Goal: Task Accomplishment & Management: Manage account settings

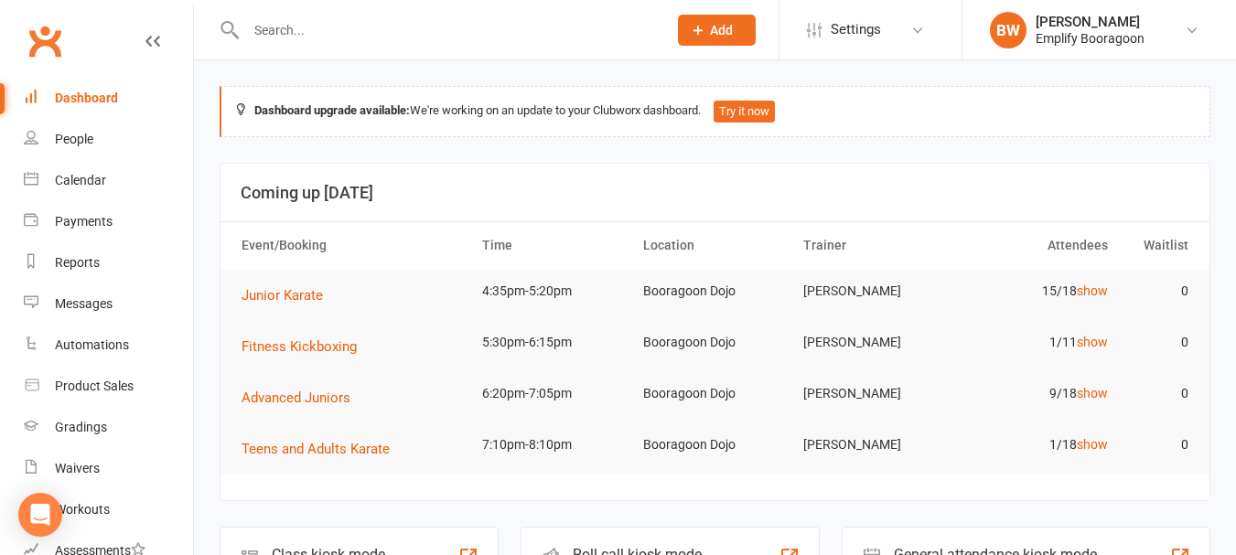
click at [439, 35] on input "text" at bounding box center [448, 30] width 414 height 26
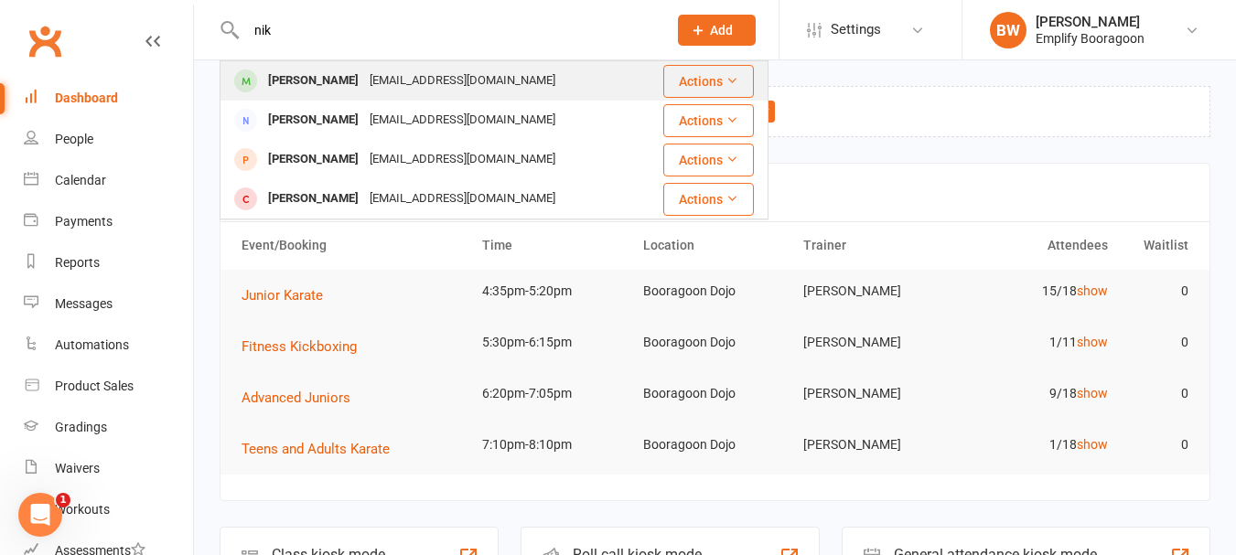
type input "nik"
click at [391, 72] on div "[EMAIL_ADDRESS][DOMAIN_NAME]" at bounding box center [462, 81] width 197 height 27
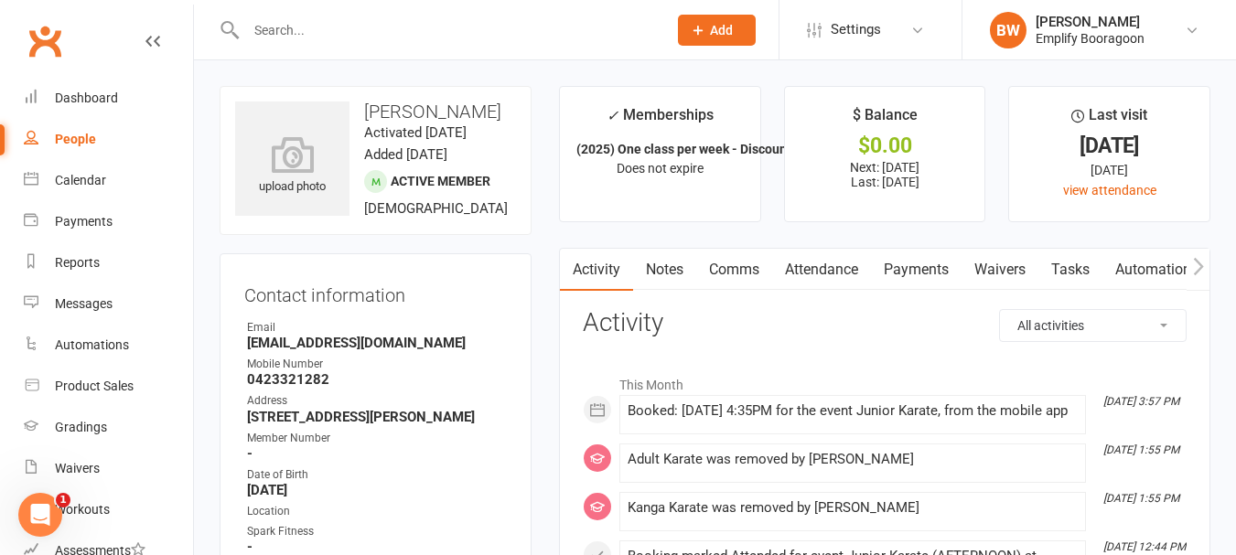
click at [852, 269] on link "Attendance" at bounding box center [821, 270] width 99 height 42
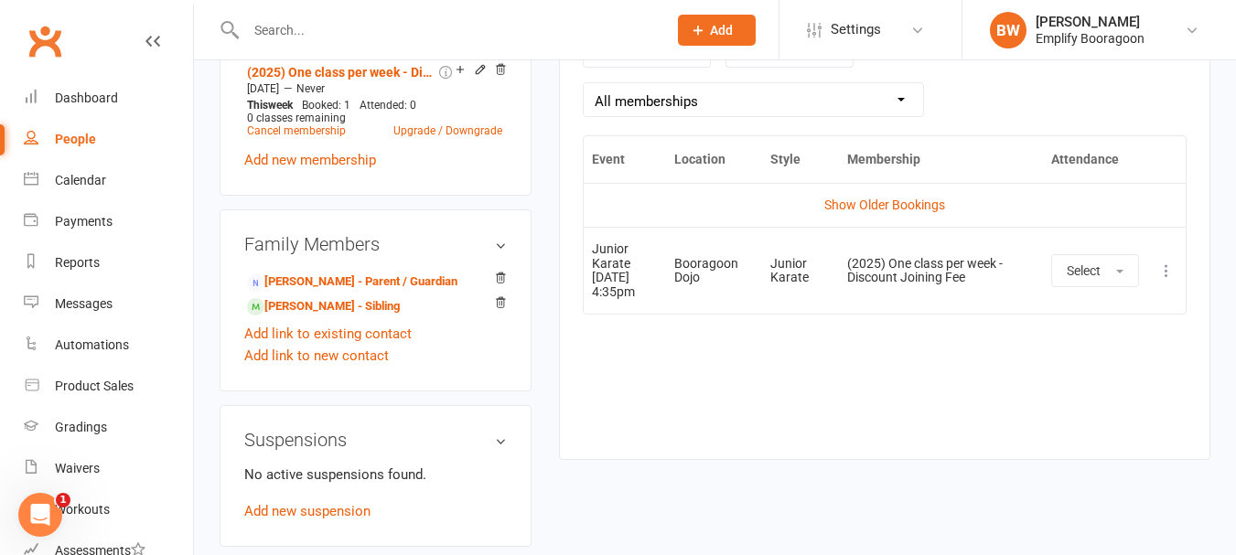
scroll to position [824, 0]
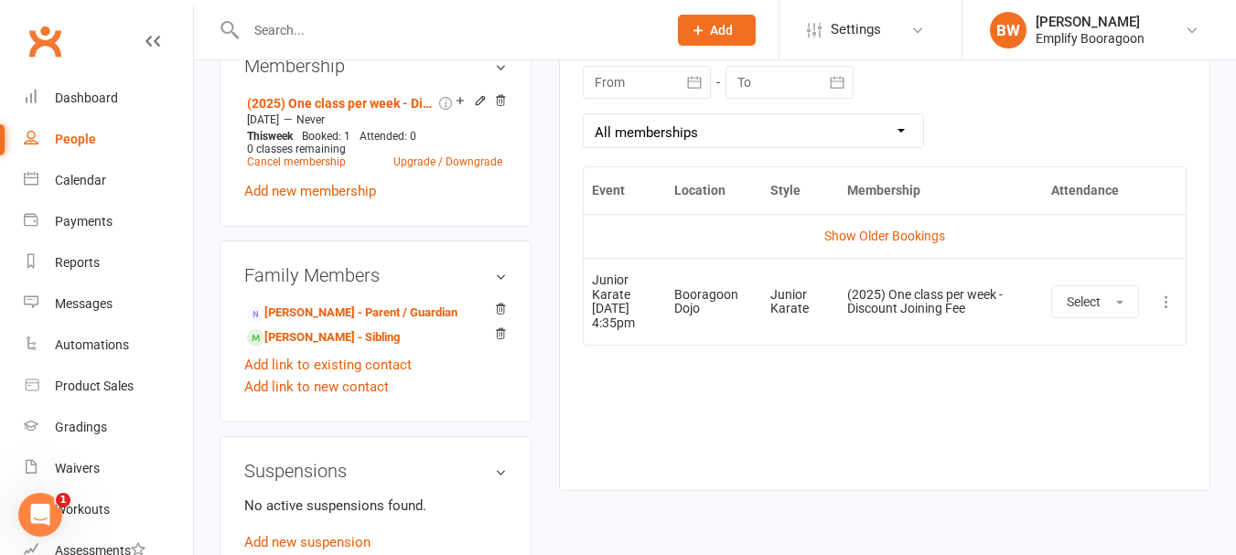
click at [1169, 295] on icon at bounding box center [1167, 302] width 18 height 18
click at [1066, 398] on link "Remove booking" at bounding box center [1086, 411] width 181 height 37
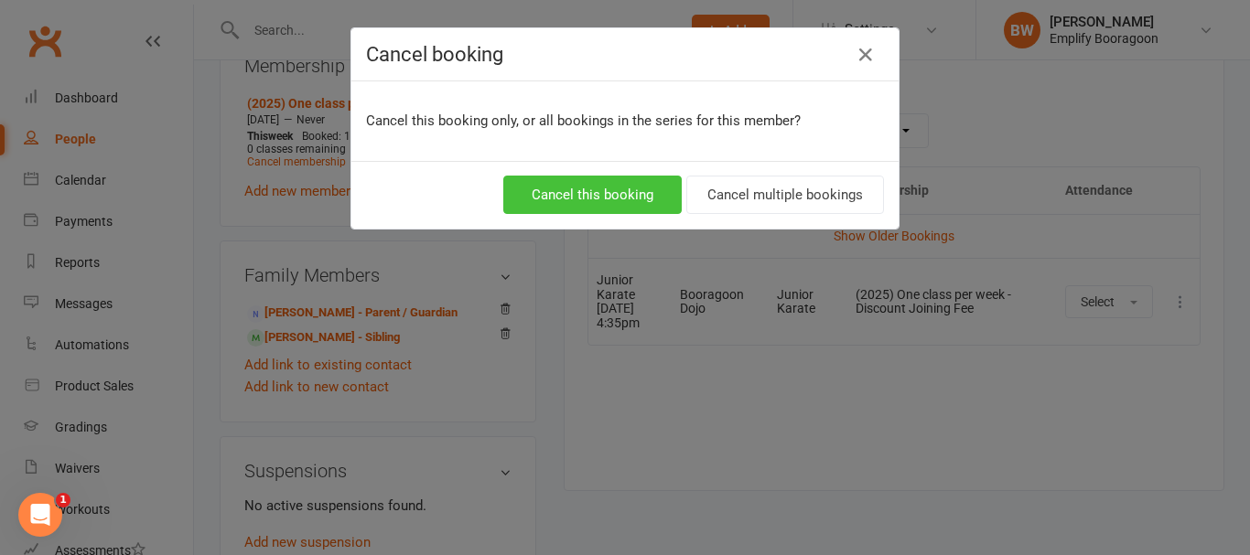
click at [595, 181] on button "Cancel this booking" at bounding box center [592, 195] width 178 height 38
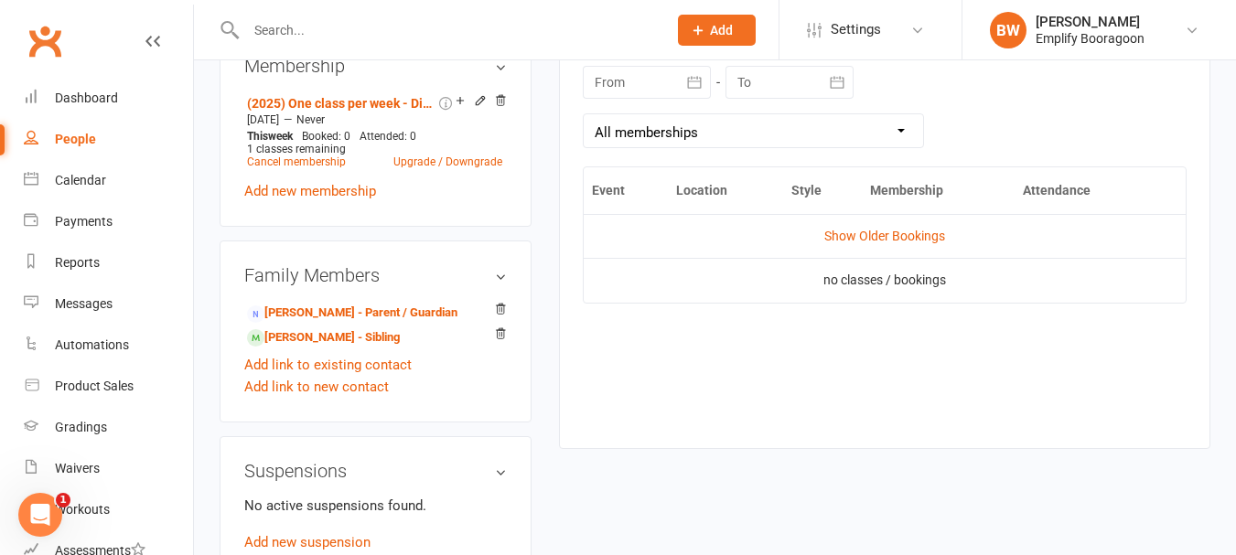
scroll to position [641, 0]
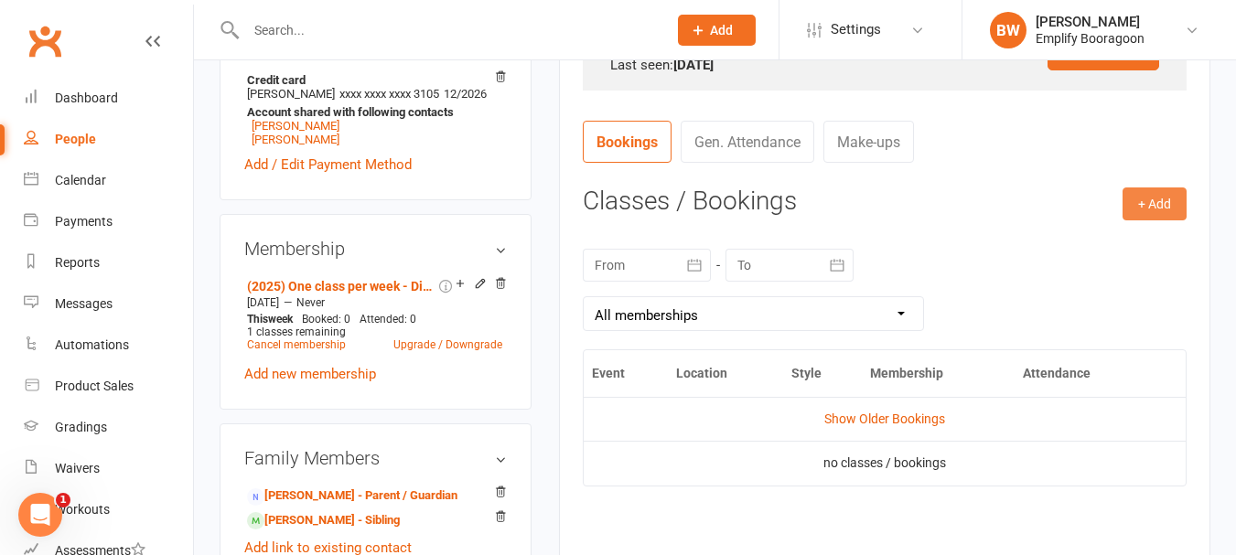
click at [1136, 205] on button "+ Add" at bounding box center [1155, 204] width 64 height 33
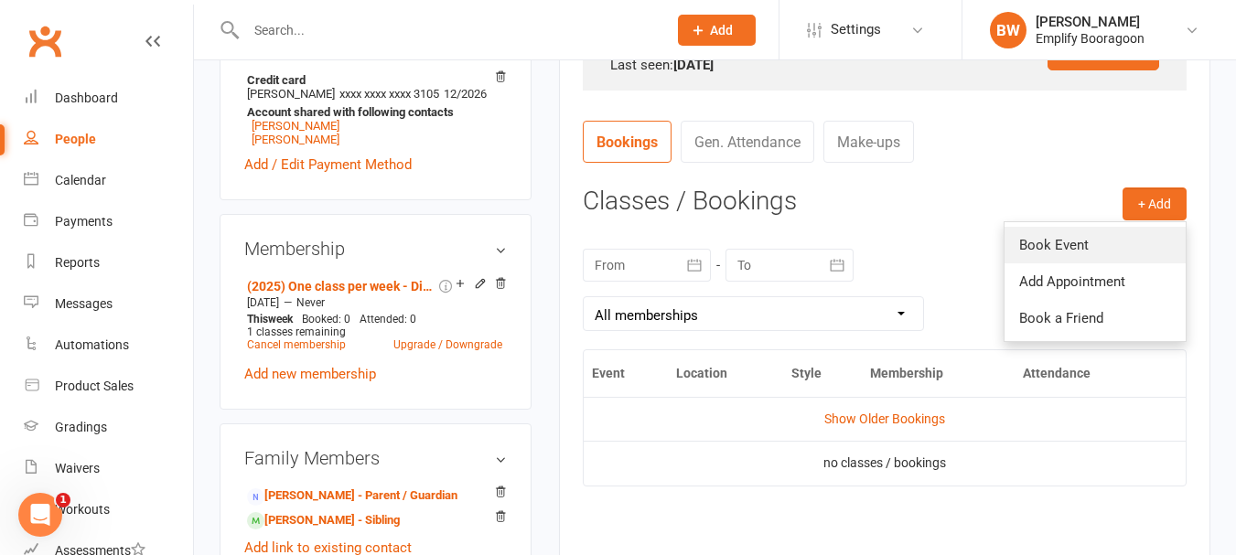
click at [1109, 229] on link "Book Event" at bounding box center [1095, 245] width 181 height 37
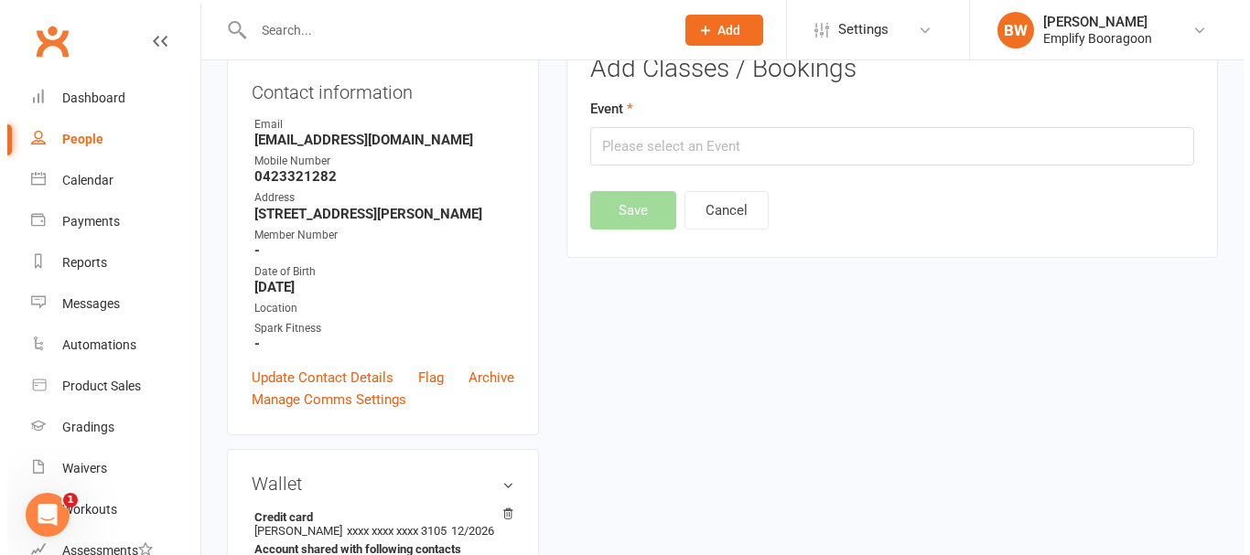
scroll to position [156, 0]
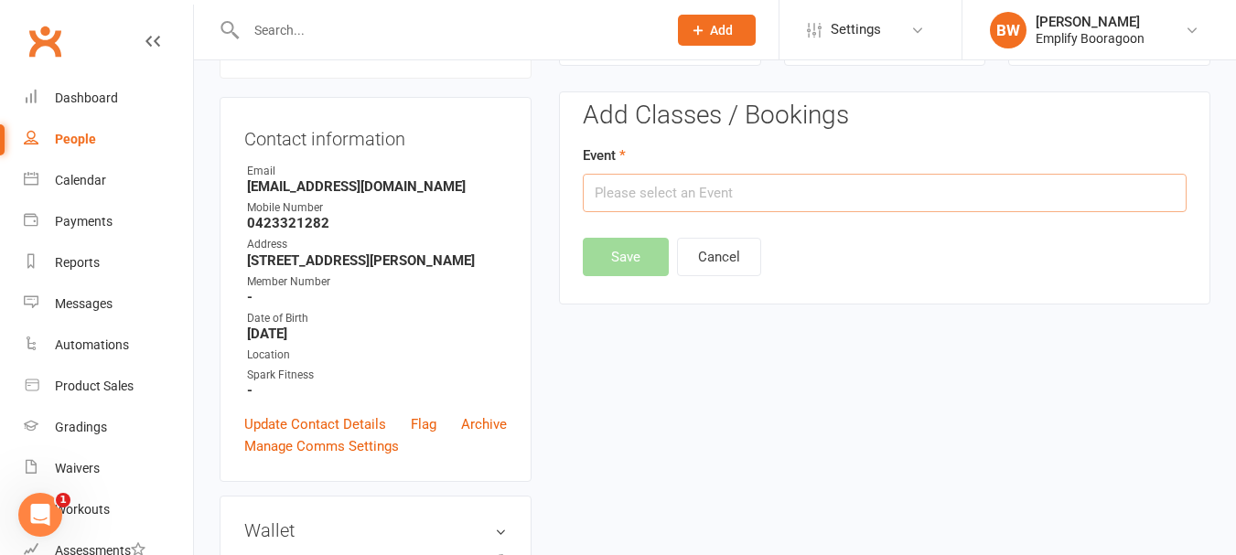
click at [708, 190] on input "text" at bounding box center [885, 193] width 604 height 38
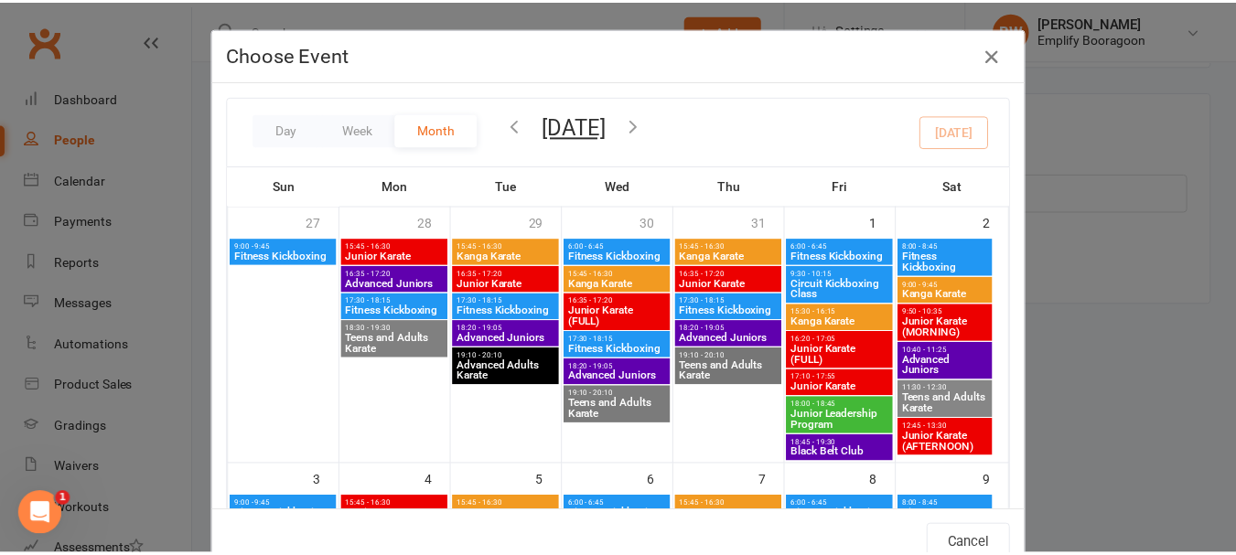
scroll to position [549, 0]
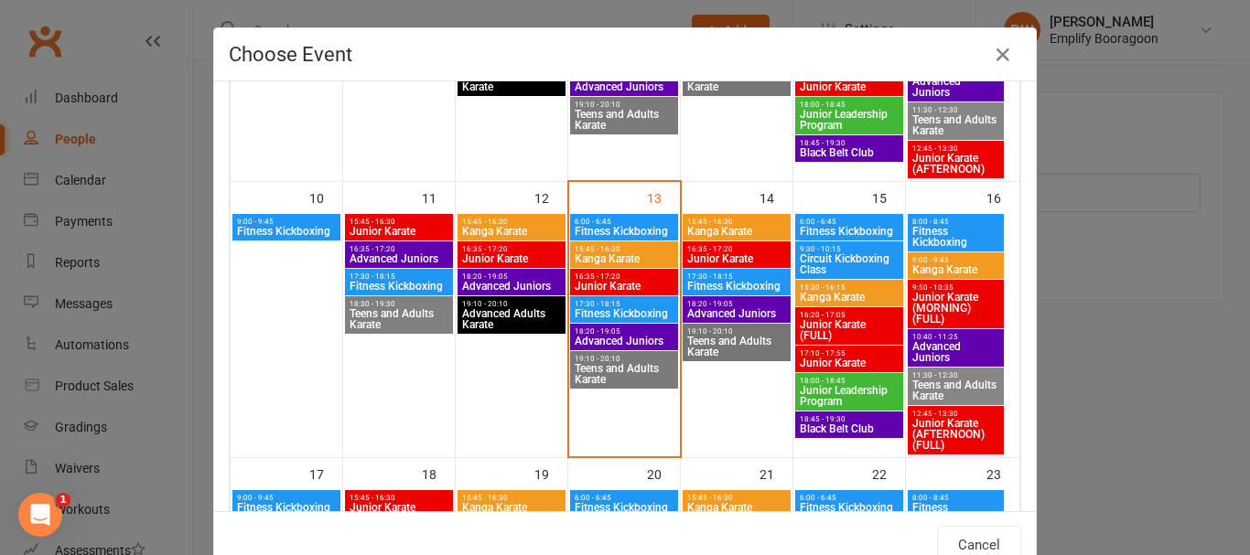
click at [620, 279] on span "16:35 - 17:20" at bounding box center [624, 277] width 101 height 8
type input "Junior Karate - [DATE] 4:35:00 PM"
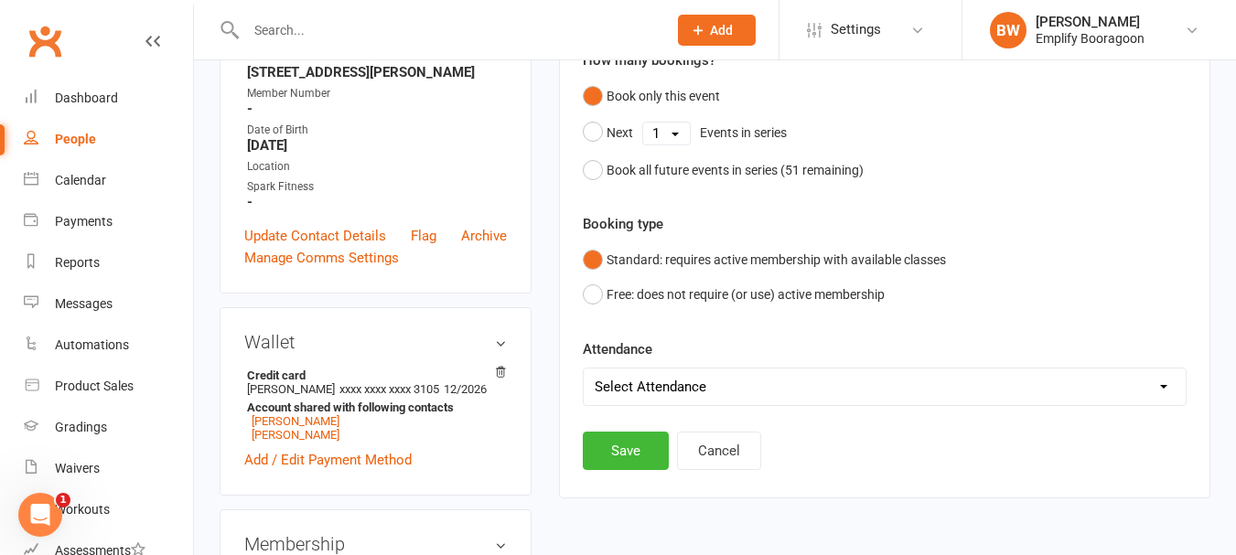
scroll to position [431, 0]
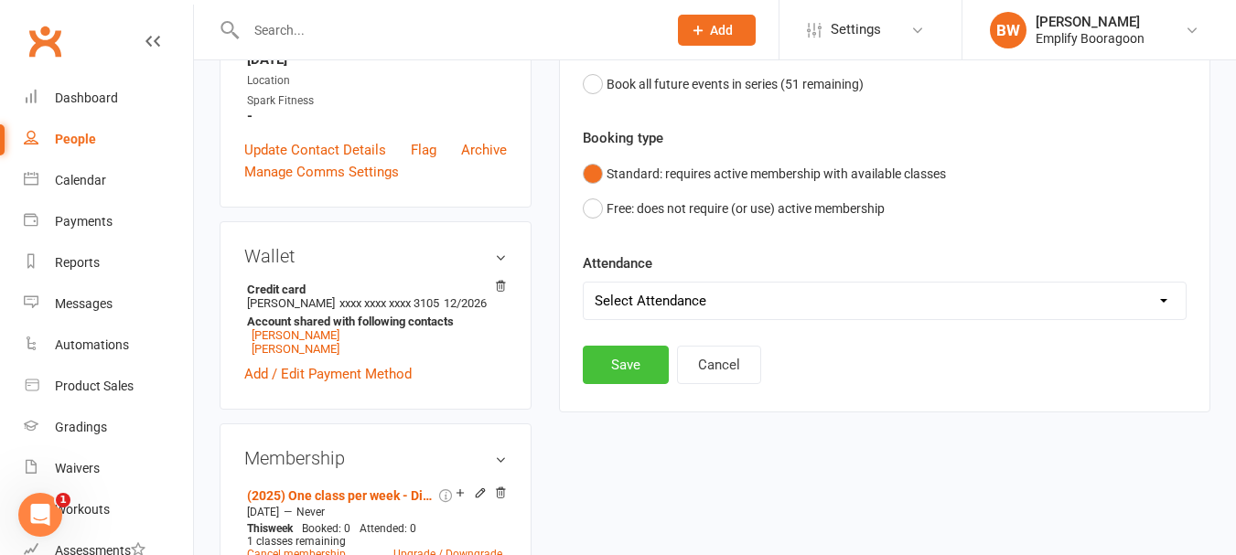
click at [614, 362] on button "Save" at bounding box center [626, 365] width 86 height 38
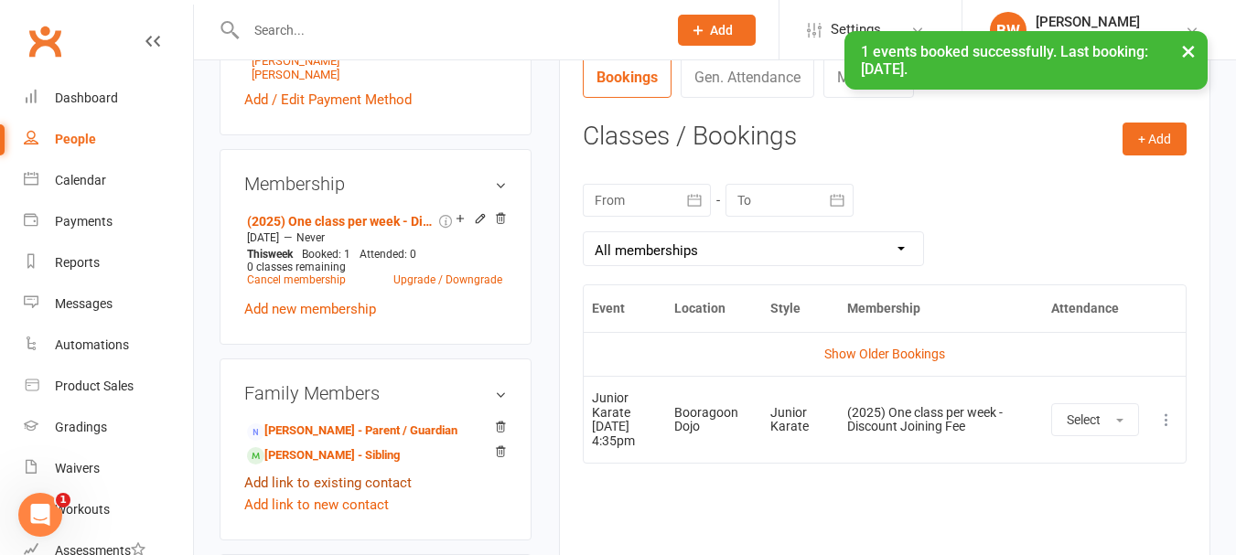
scroll to position [797, 0]
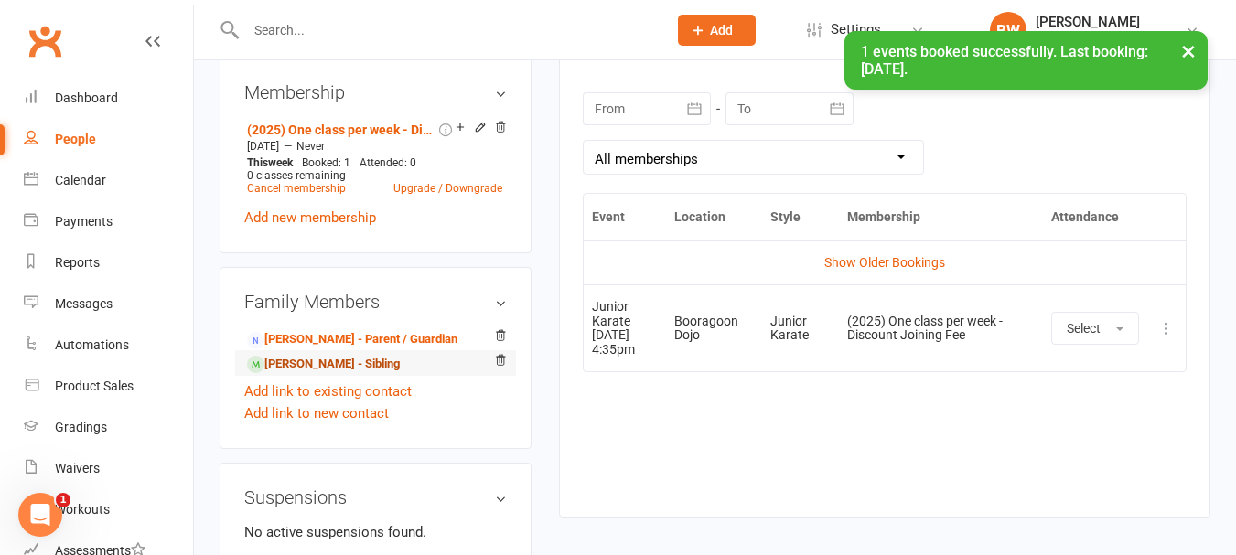
click at [345, 374] on link "[PERSON_NAME] - Sibling" at bounding box center [323, 364] width 153 height 19
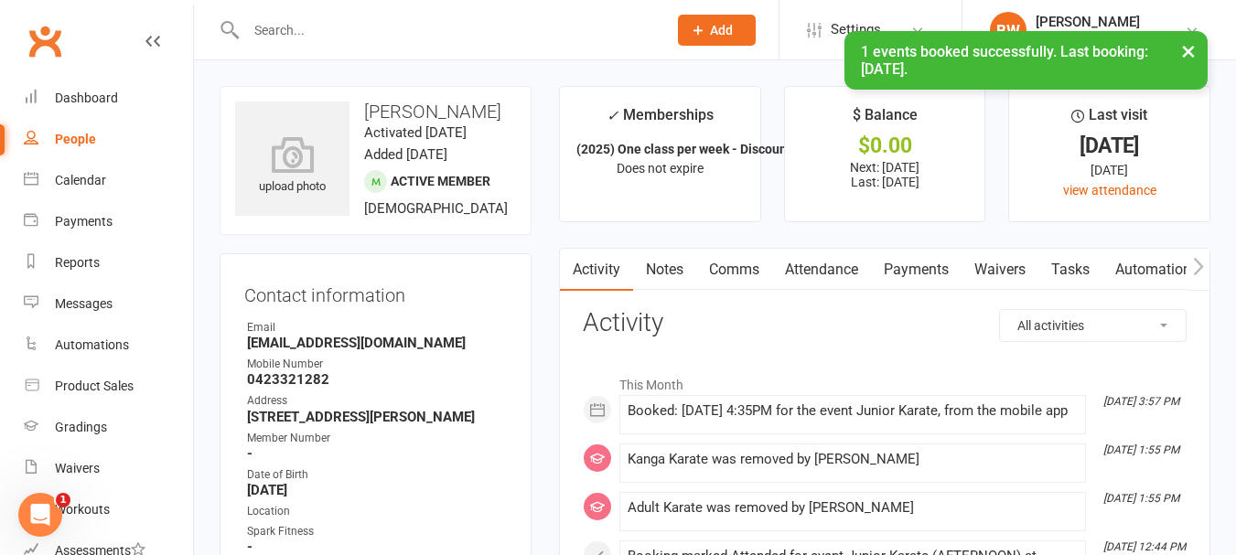
click at [807, 273] on link "Attendance" at bounding box center [821, 270] width 99 height 42
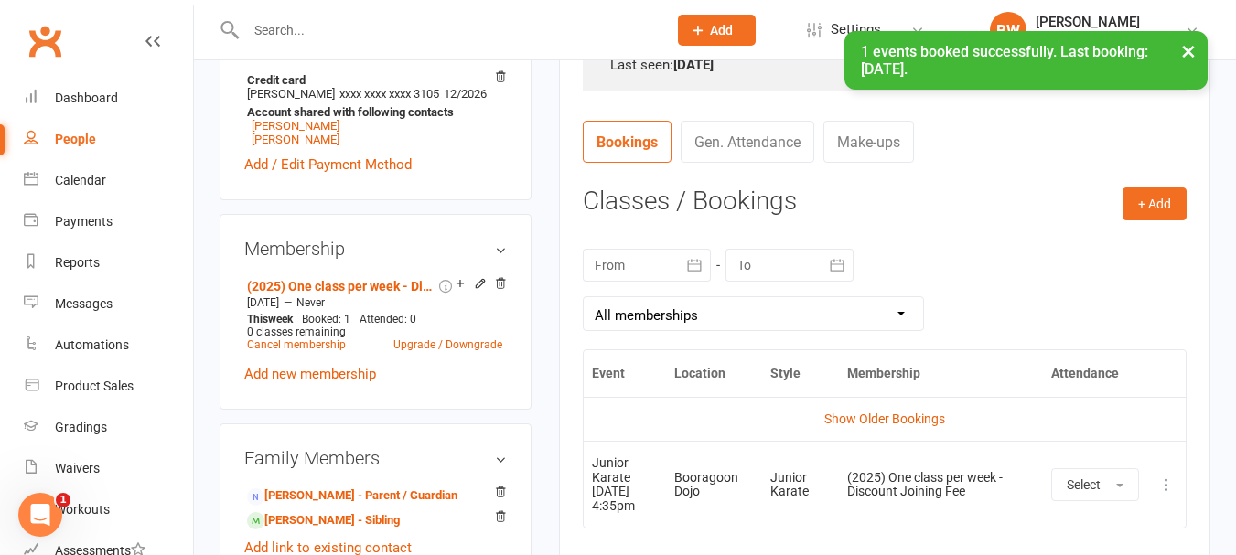
scroll to position [824, 0]
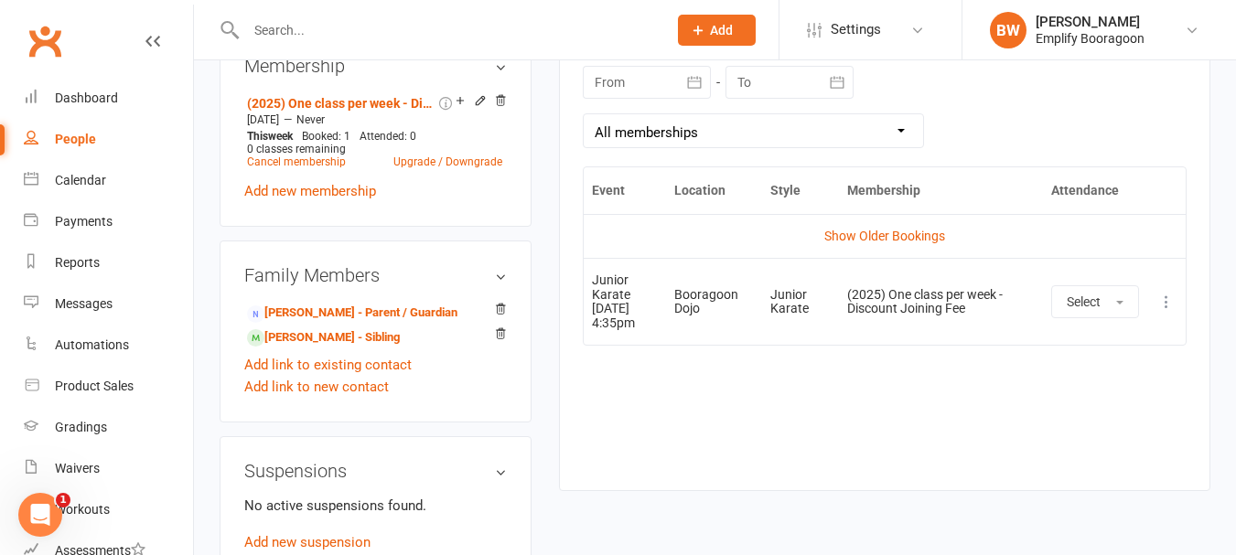
click at [1159, 299] on icon at bounding box center [1167, 302] width 18 height 18
click at [1083, 403] on link "Remove booking" at bounding box center [1086, 411] width 181 height 37
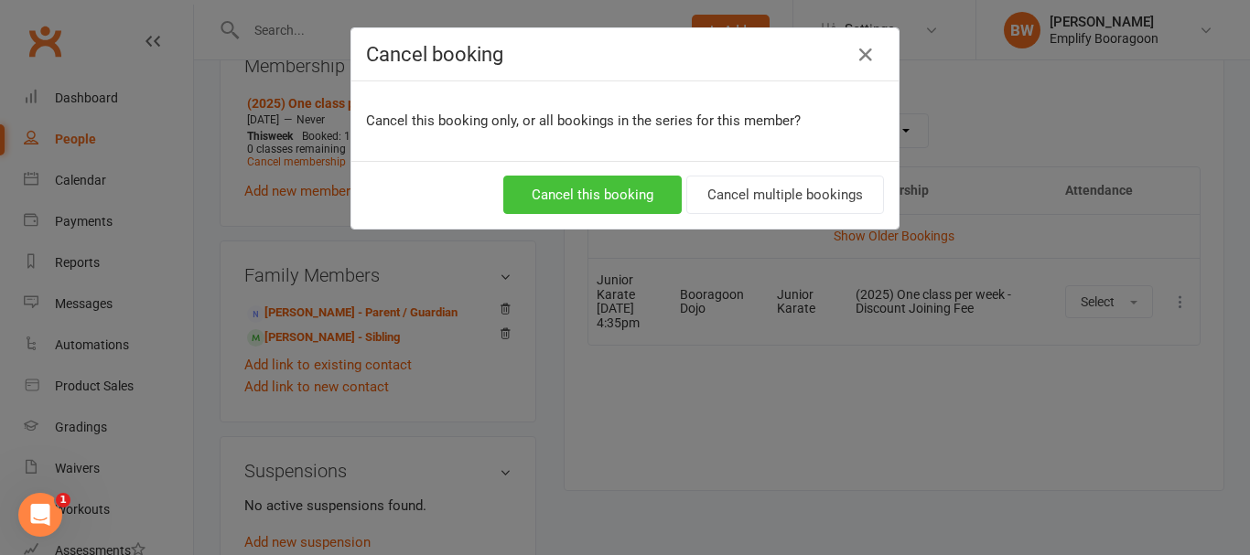
click at [602, 199] on button "Cancel this booking" at bounding box center [592, 195] width 178 height 38
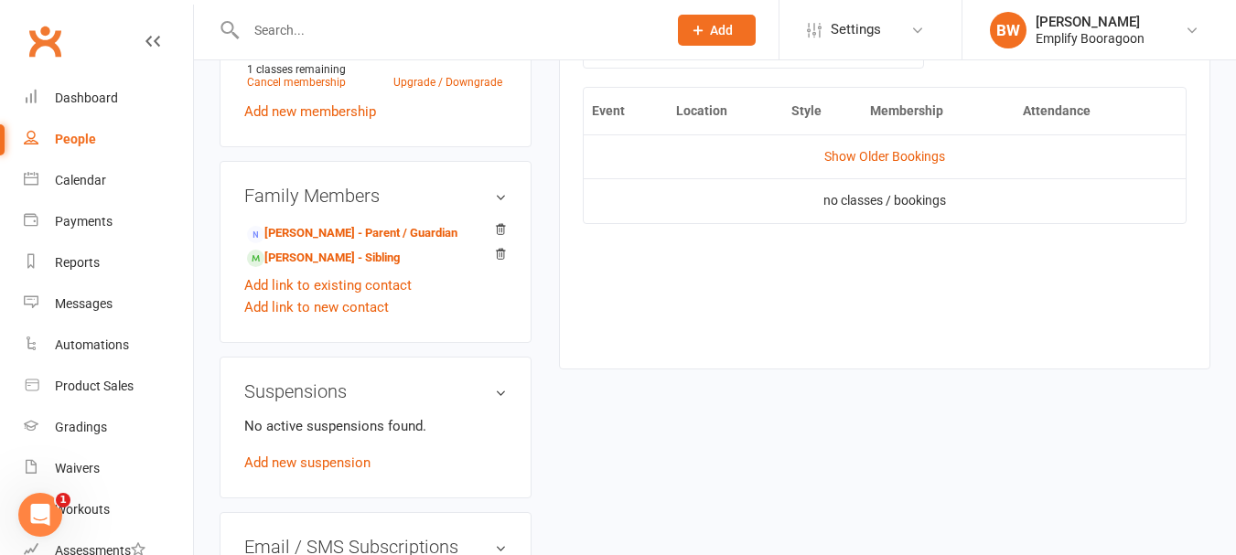
scroll to position [732, 0]
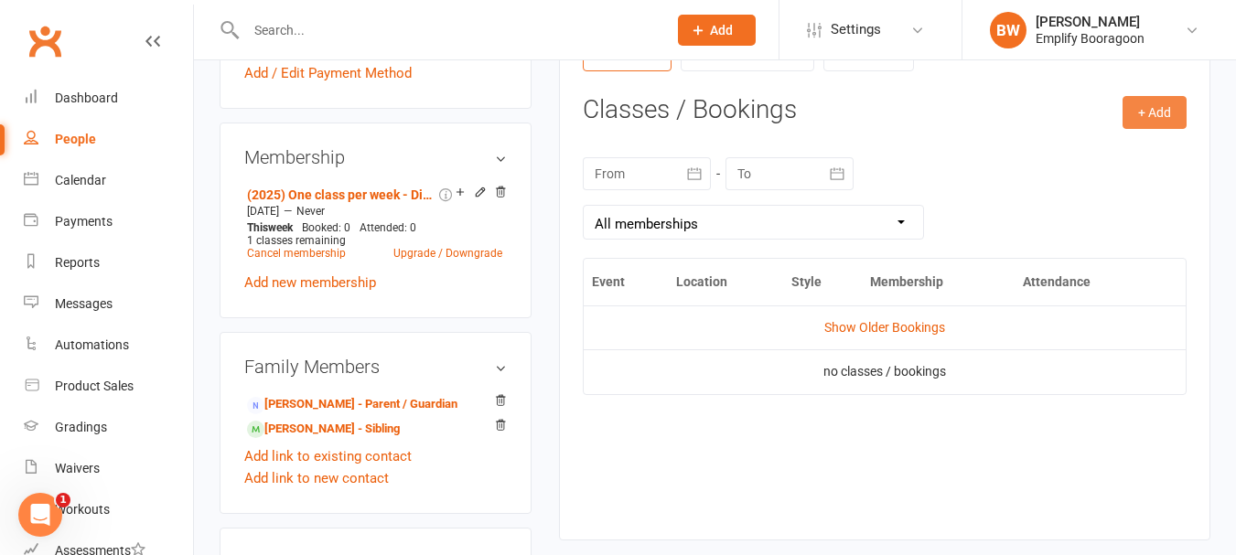
click at [1180, 113] on button "+ Add" at bounding box center [1155, 112] width 64 height 33
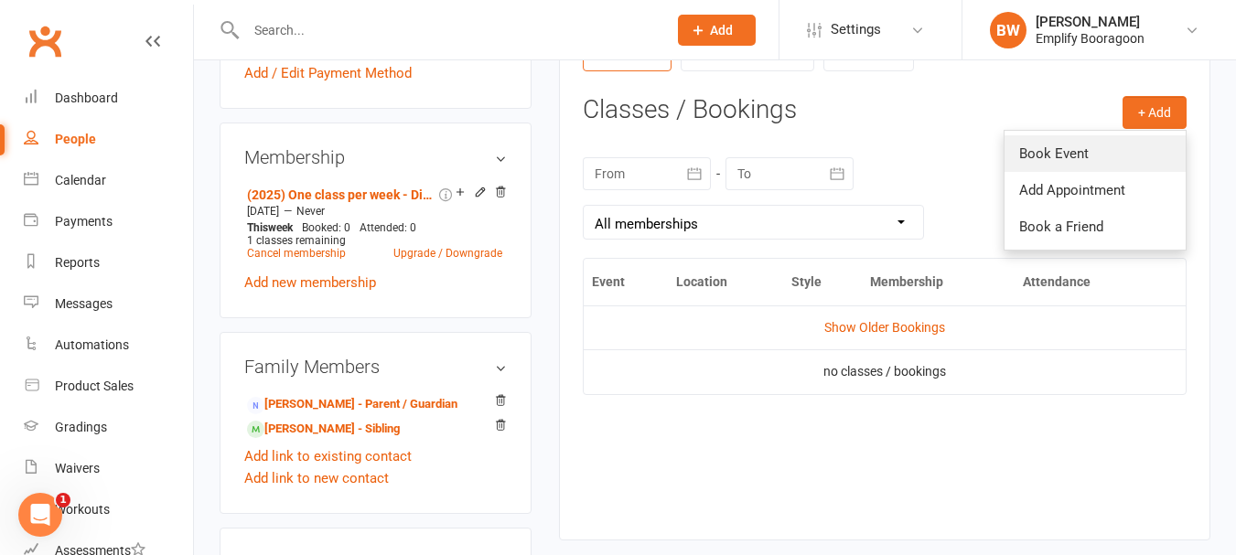
click at [1070, 163] on link "Book Event" at bounding box center [1095, 153] width 181 height 37
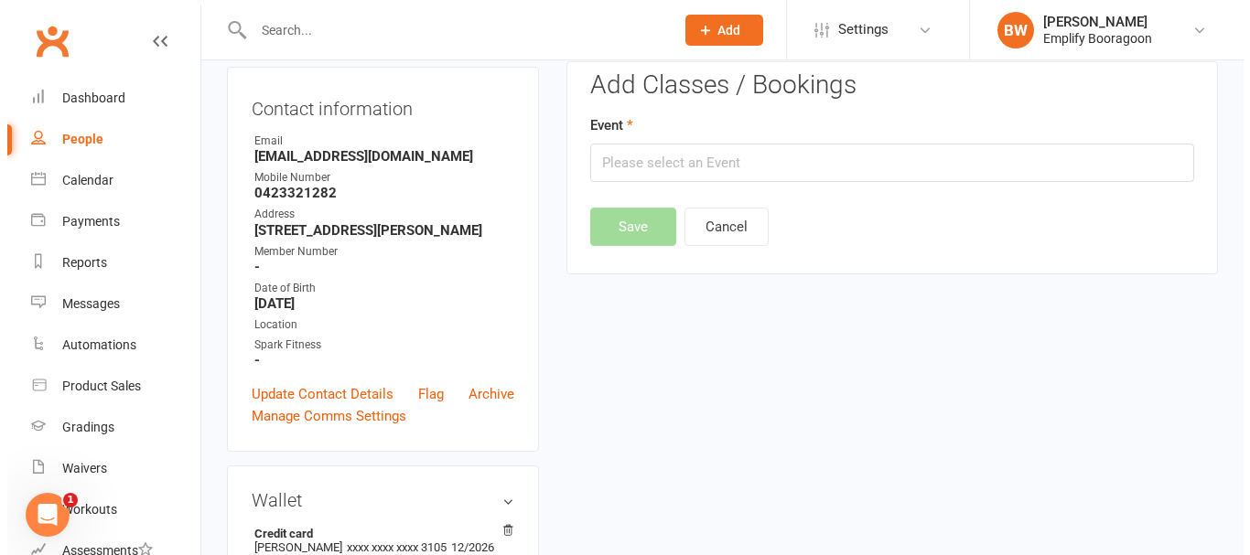
scroll to position [156, 0]
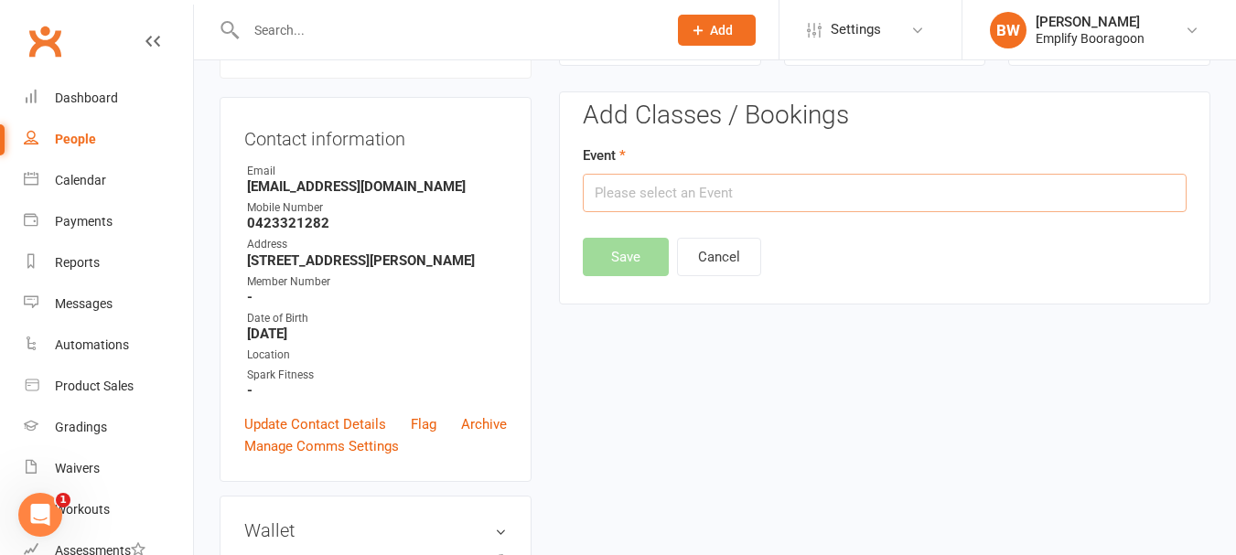
click at [681, 199] on input "text" at bounding box center [885, 193] width 604 height 38
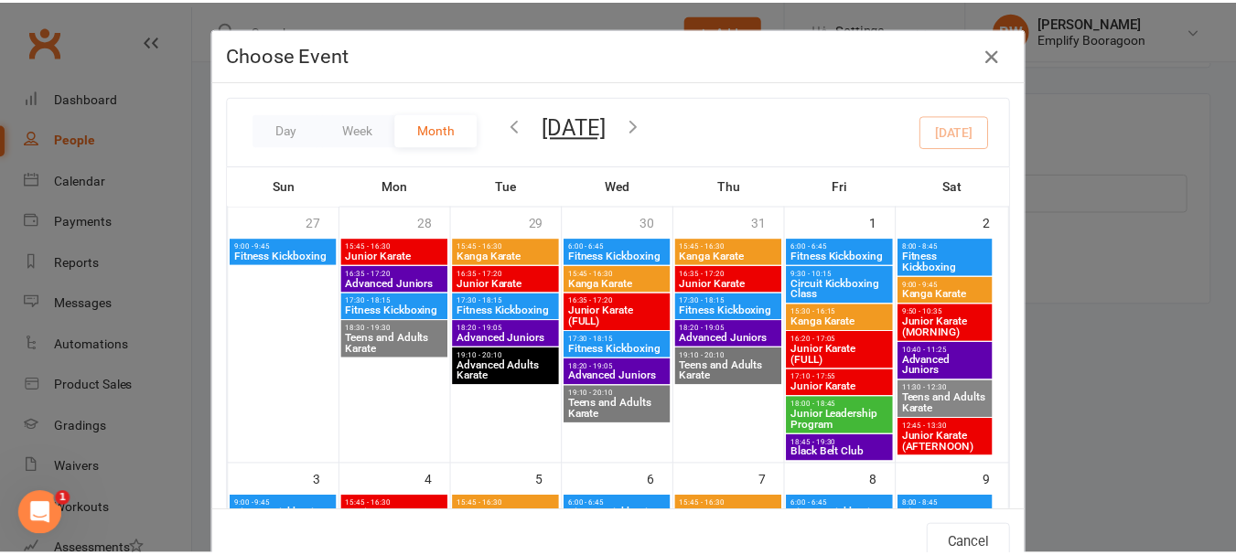
scroll to position [458, 0]
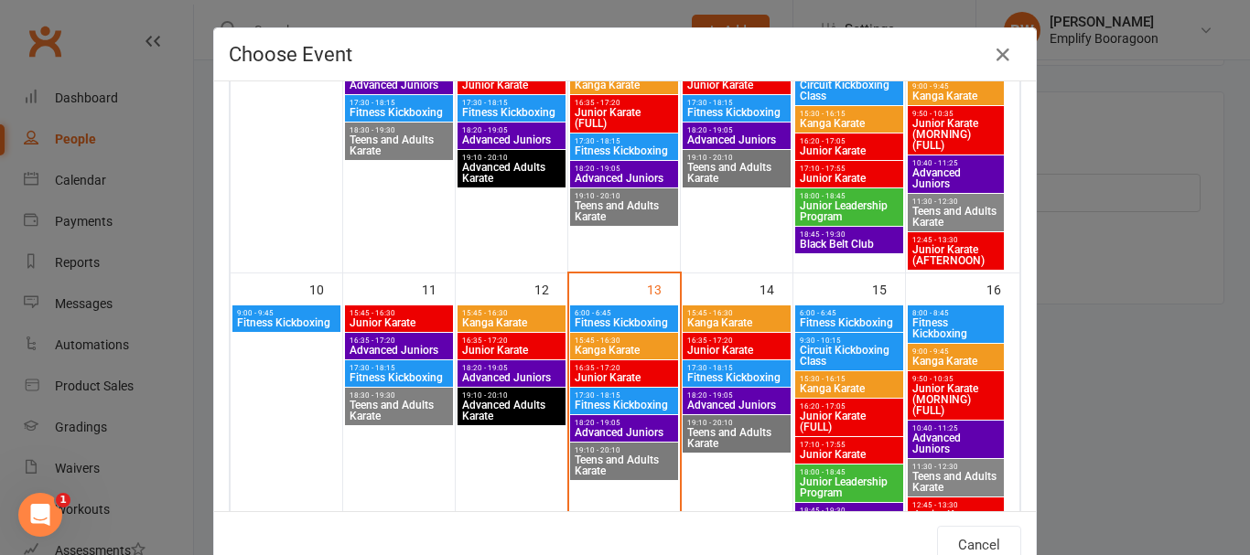
click at [638, 366] on span "16:35 - 17:20" at bounding box center [624, 368] width 101 height 8
type input "Junior Karate - [DATE] 4:35:00 PM"
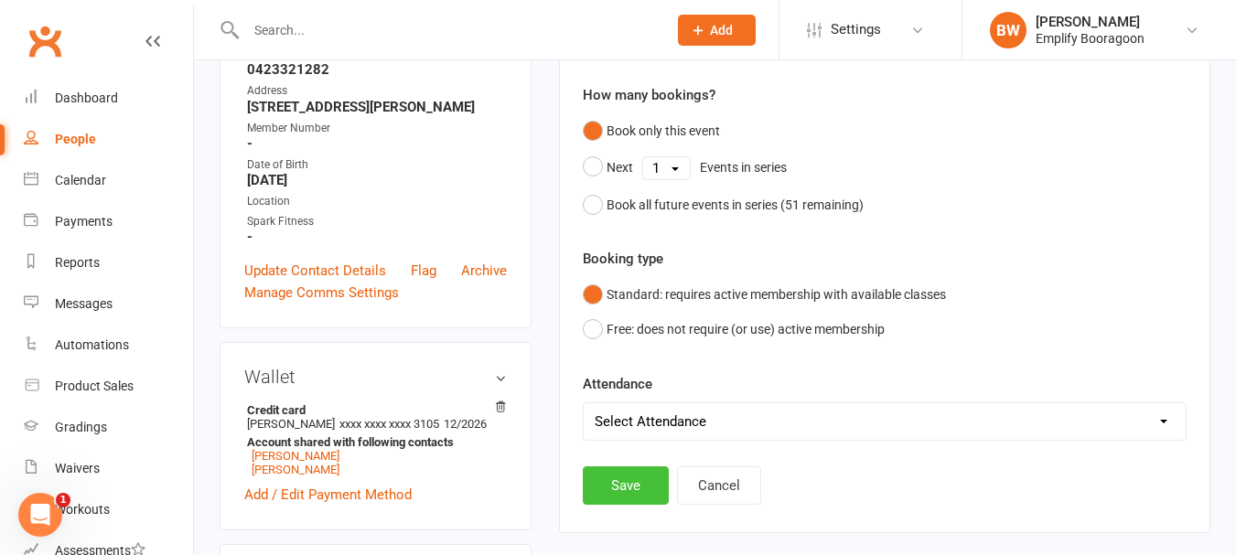
scroll to position [340, 0]
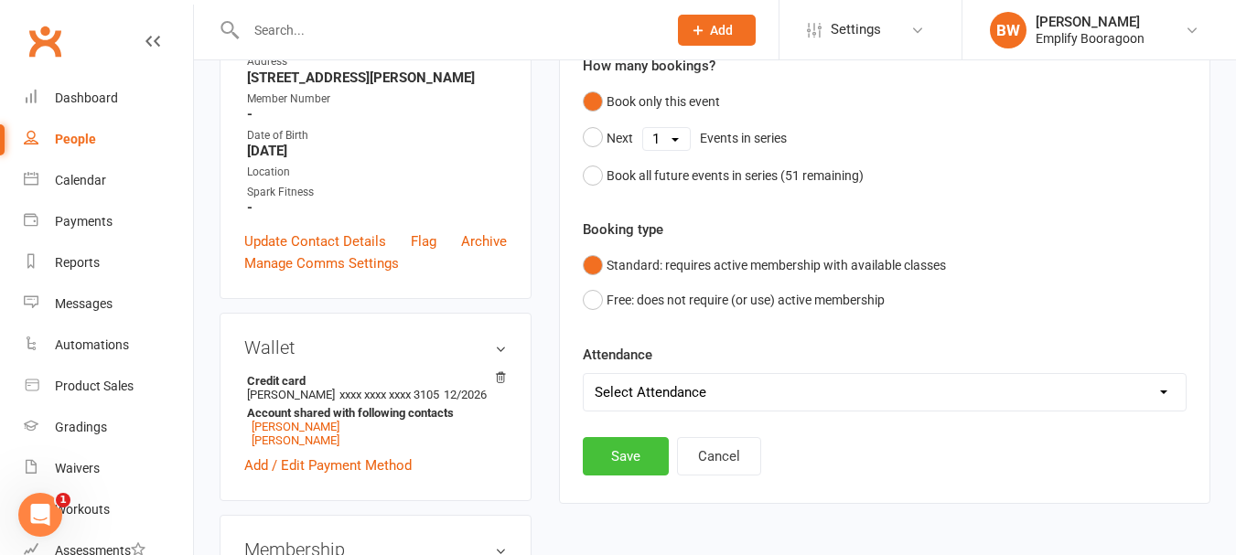
click at [633, 452] on button "Save" at bounding box center [626, 456] width 86 height 38
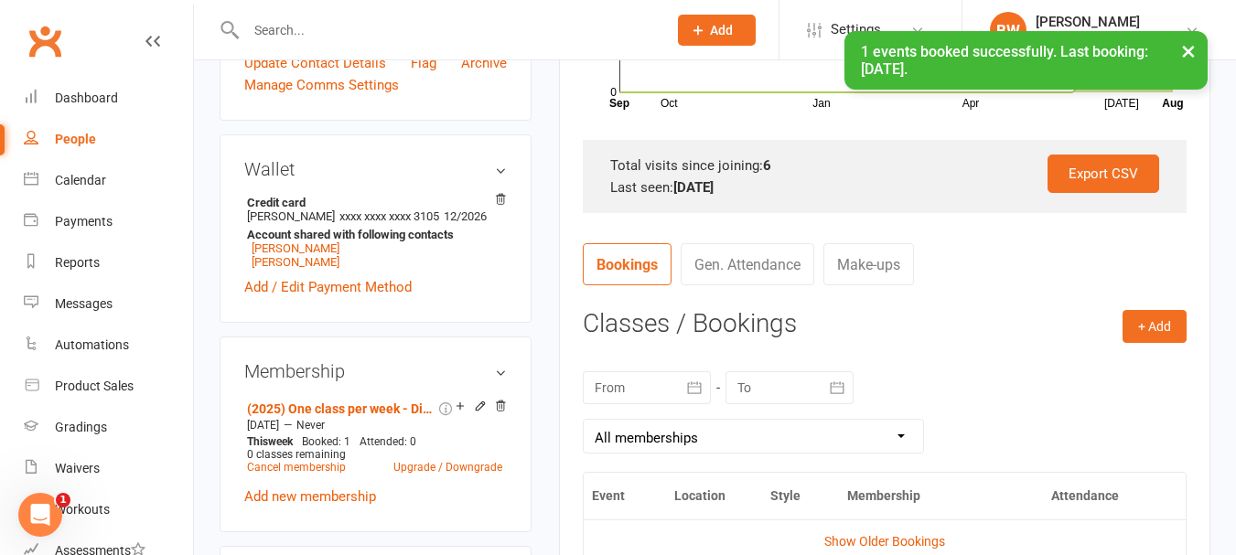
scroll to position [523, 0]
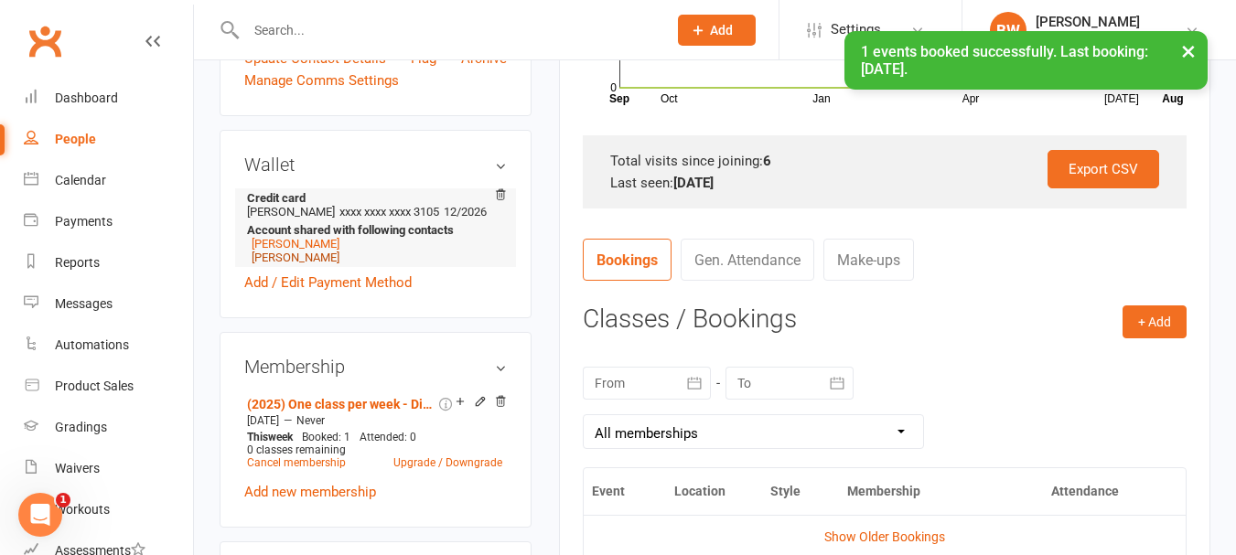
click at [268, 264] on link "[PERSON_NAME]" at bounding box center [296, 258] width 88 height 14
